Goal: Information Seeking & Learning: Find specific fact

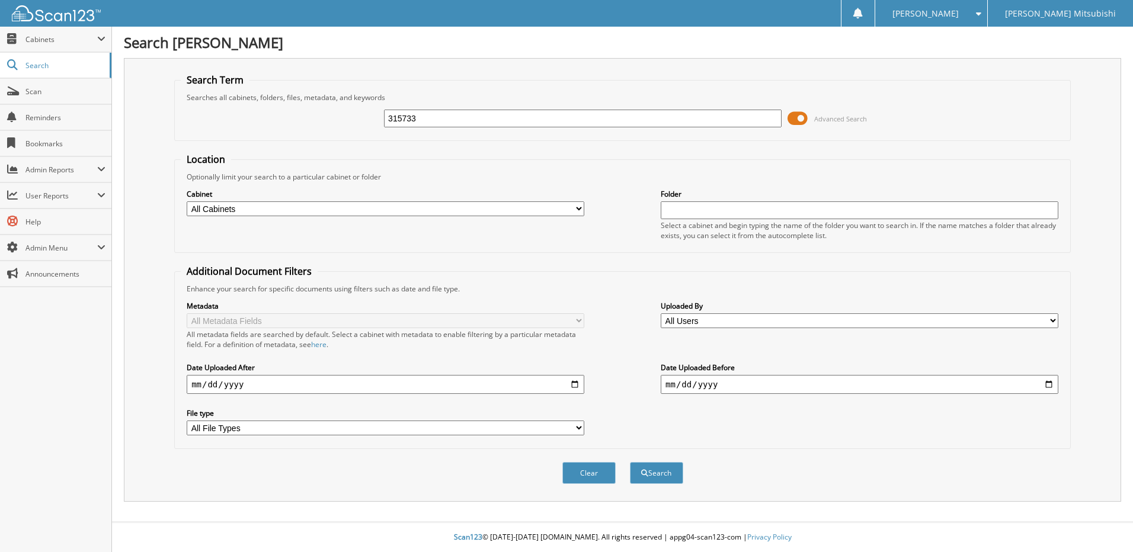
type input "315733"
click at [630, 462] on button "Search" at bounding box center [656, 473] width 53 height 22
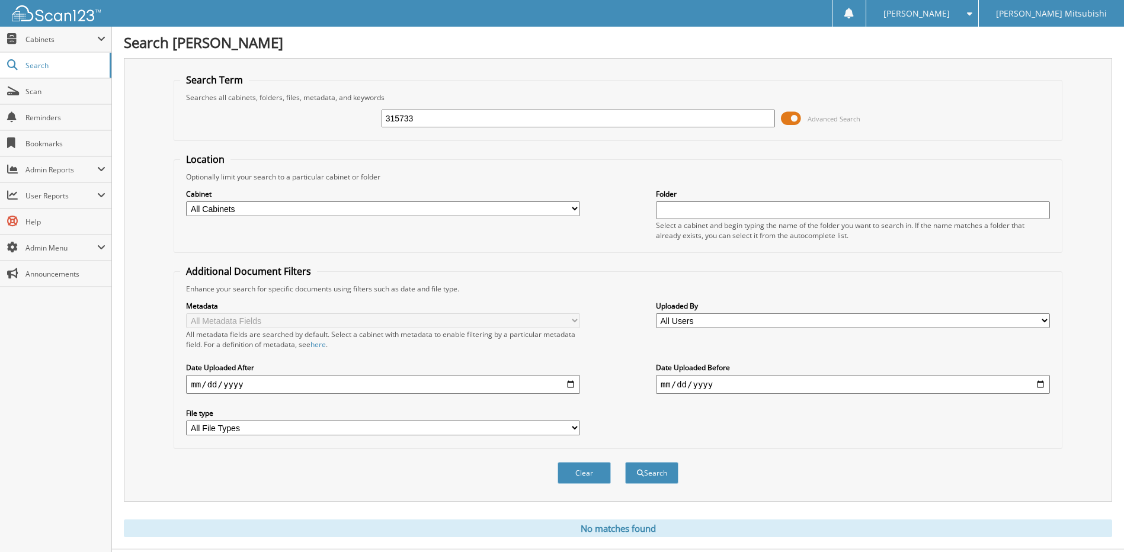
click at [625, 462] on button "Search" at bounding box center [651, 473] width 53 height 22
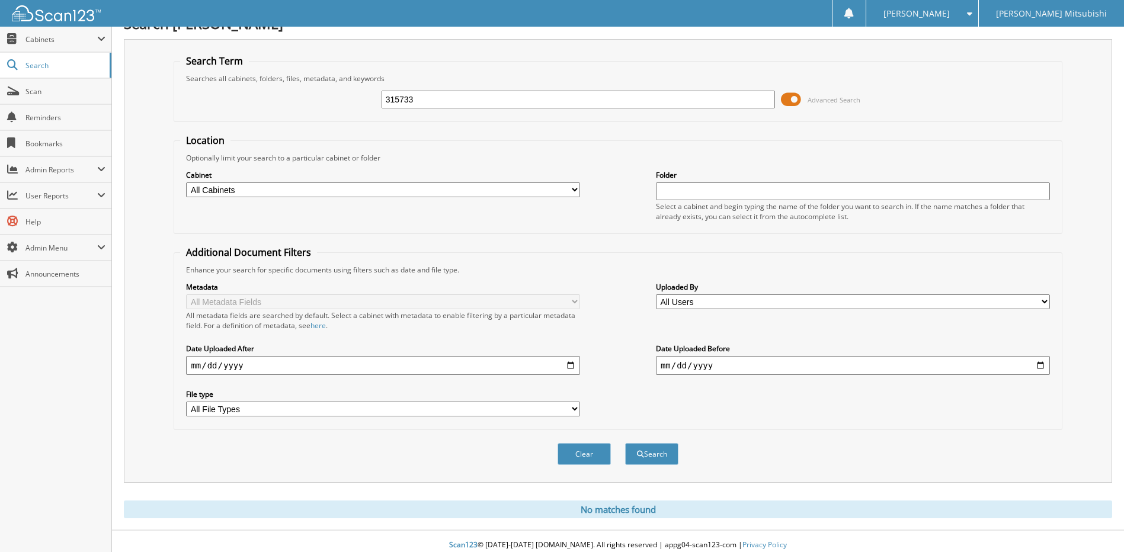
scroll to position [27, 0]
